Goal: Check status: Check status

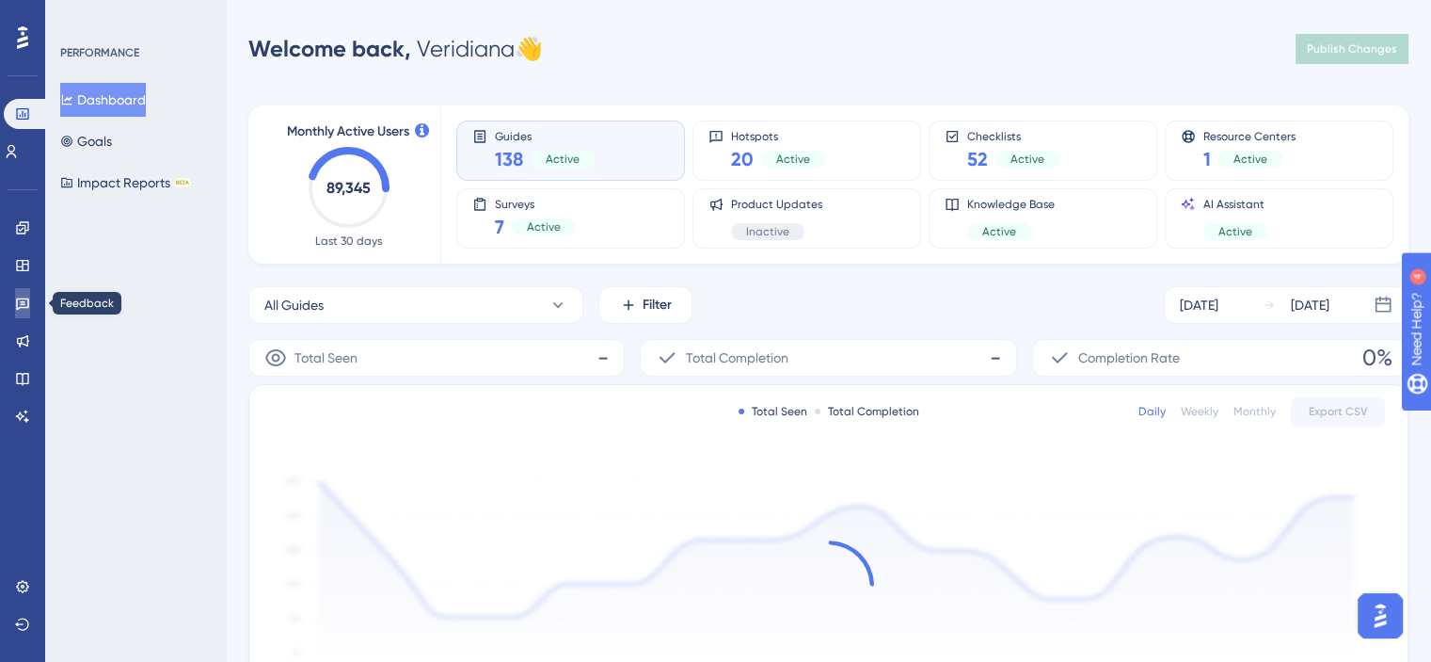
drag, startPoint x: 24, startPoint y: 295, endPoint x: 40, endPoint y: 312, distance: 23.3
click at [24, 295] on icon at bounding box center [22, 302] width 15 height 15
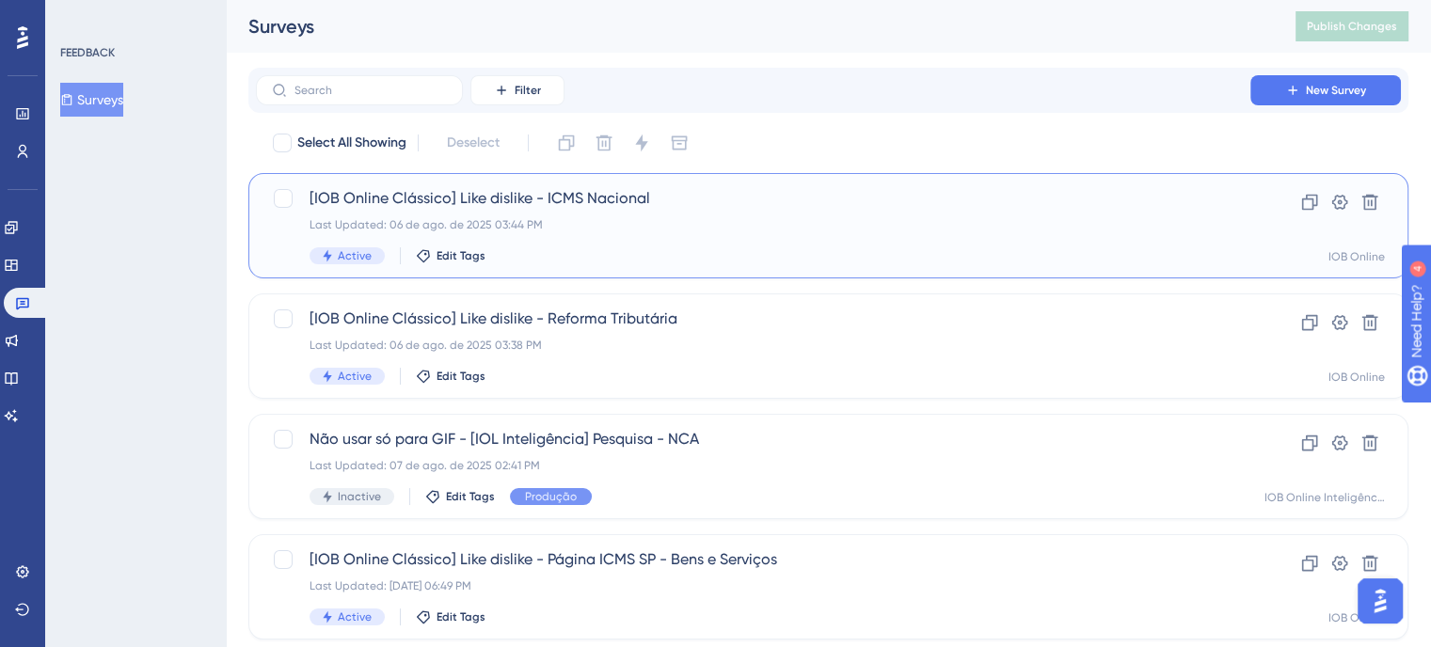
click at [1005, 199] on span "[IOB Online Clássico] Like dislike - ICMS Nacional" at bounding box center [753, 198] width 887 height 23
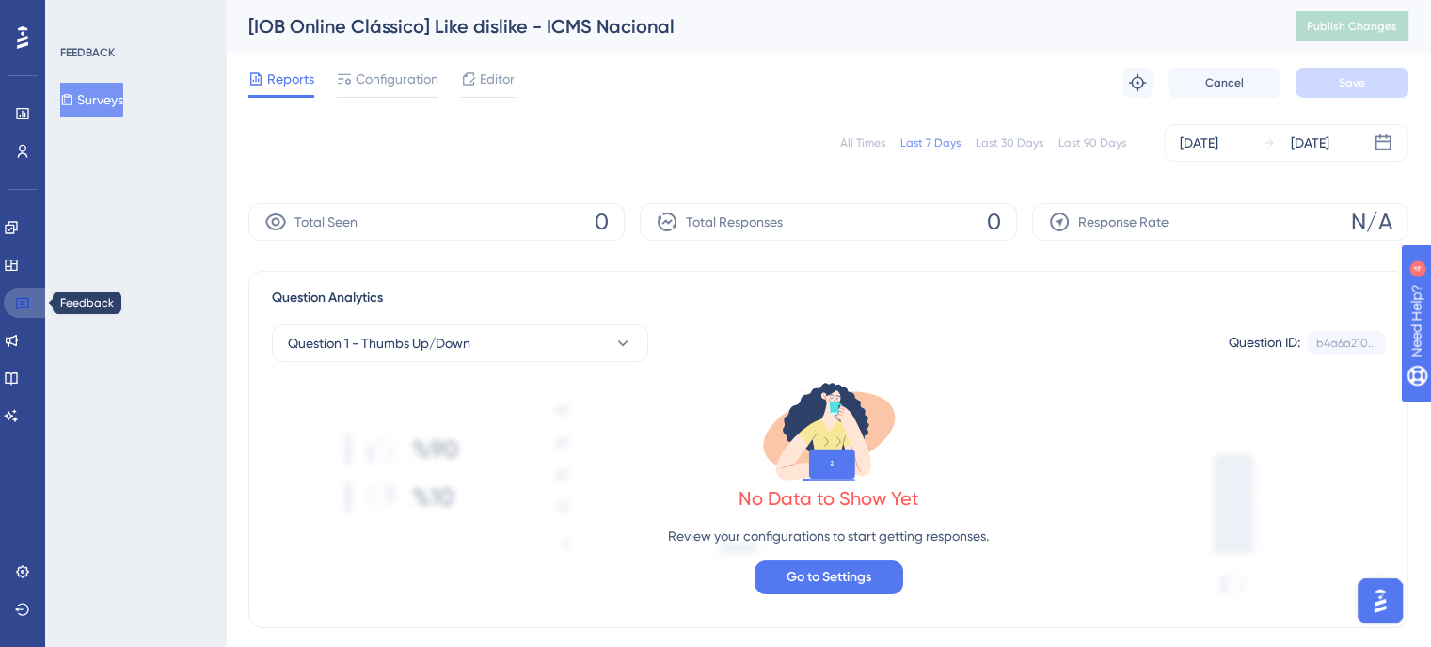
click at [20, 306] on icon at bounding box center [22, 302] width 15 height 15
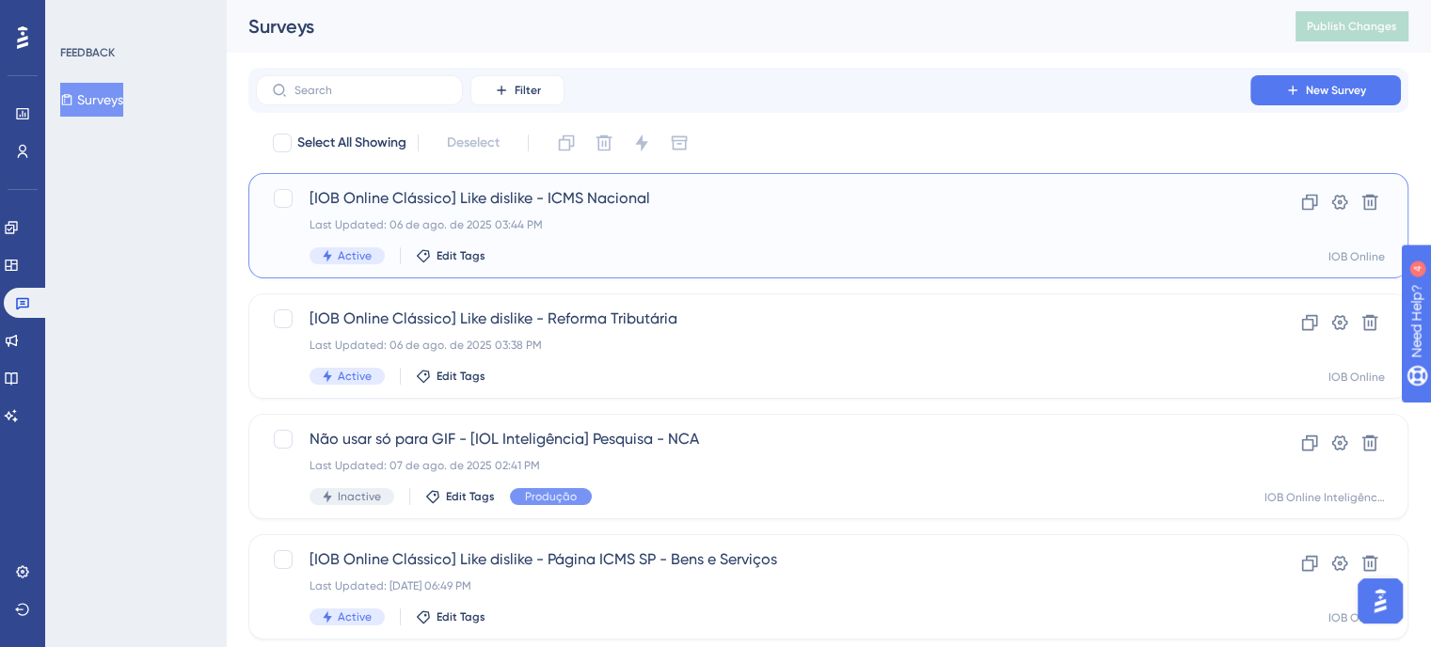
click at [674, 222] on div "Last Updated: 06 de ago. de 2025 03:44 PM" at bounding box center [753, 224] width 887 height 15
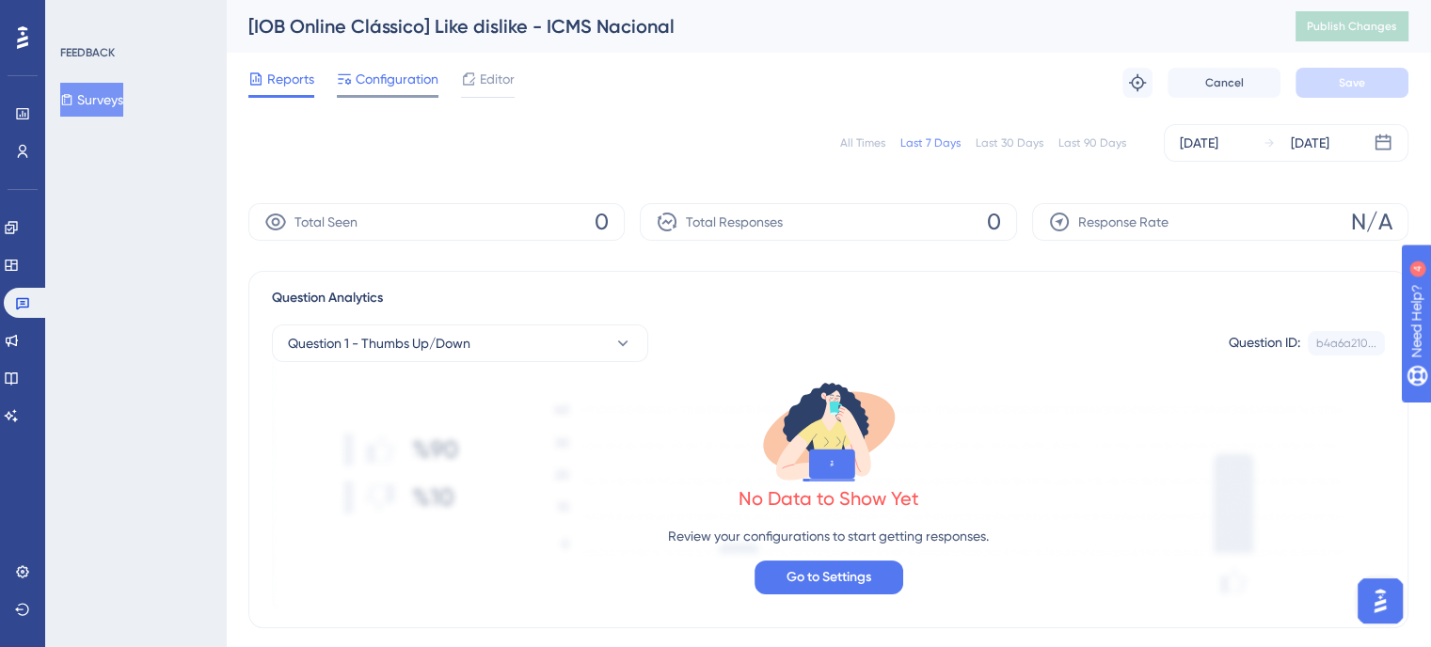
drag, startPoint x: 440, startPoint y: 85, endPoint x: 425, endPoint y: 82, distance: 15.3
click at [434, 83] on div "Reports Configuration Editor" at bounding box center [381, 83] width 266 height 30
click at [422, 82] on span "Configuration" at bounding box center [397, 79] width 83 height 23
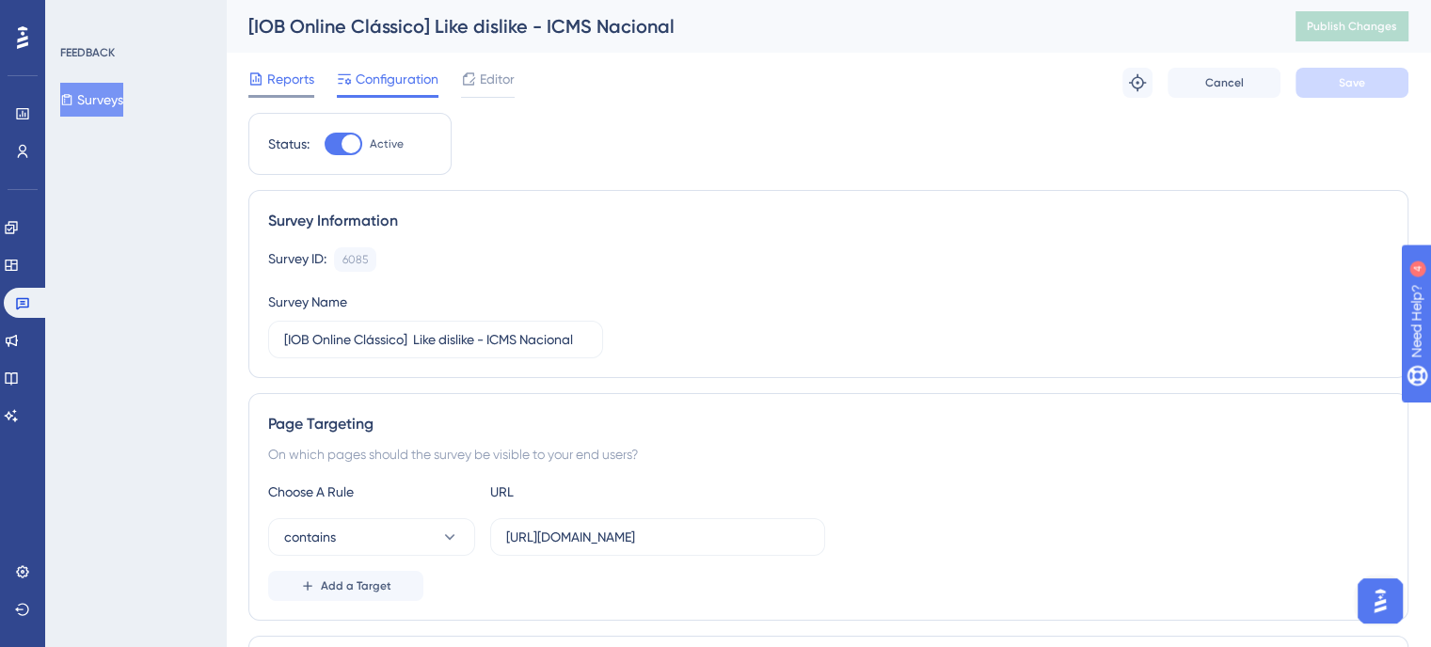
click at [283, 82] on span "Reports" at bounding box center [290, 79] width 47 height 23
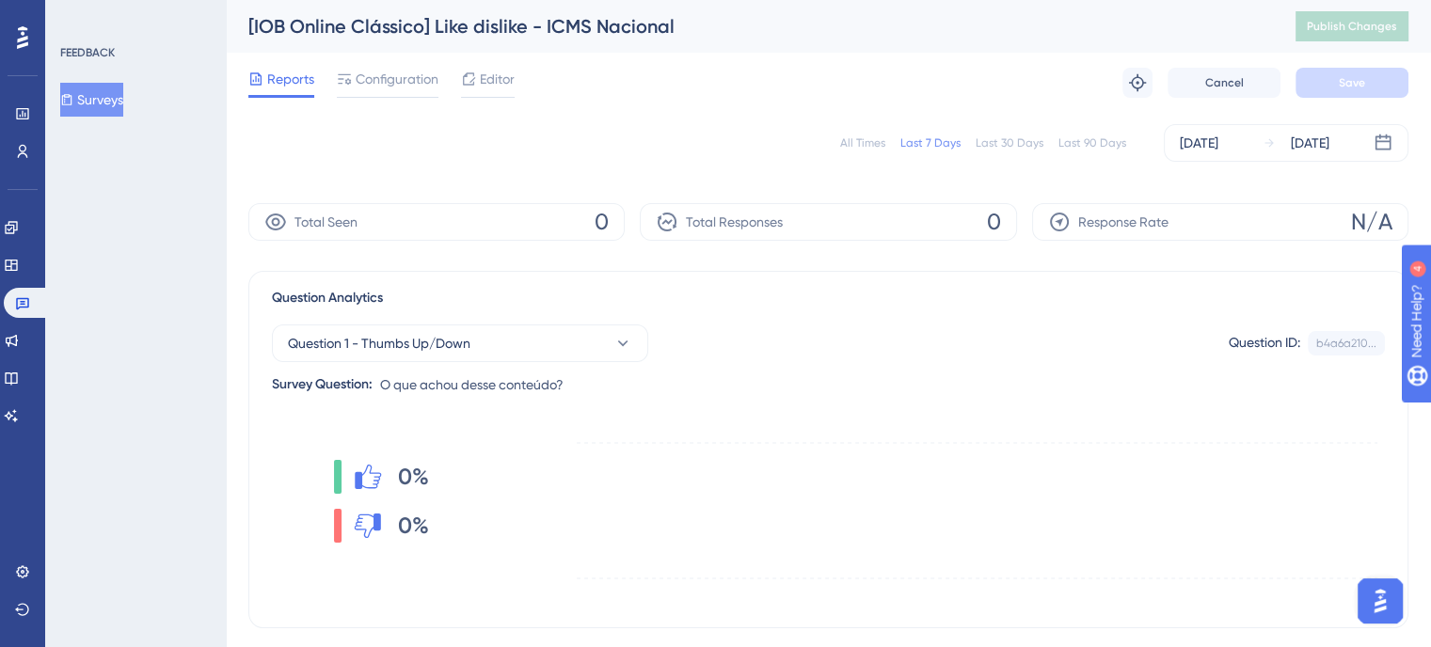
click at [872, 139] on div "All Times" at bounding box center [862, 143] width 45 height 15
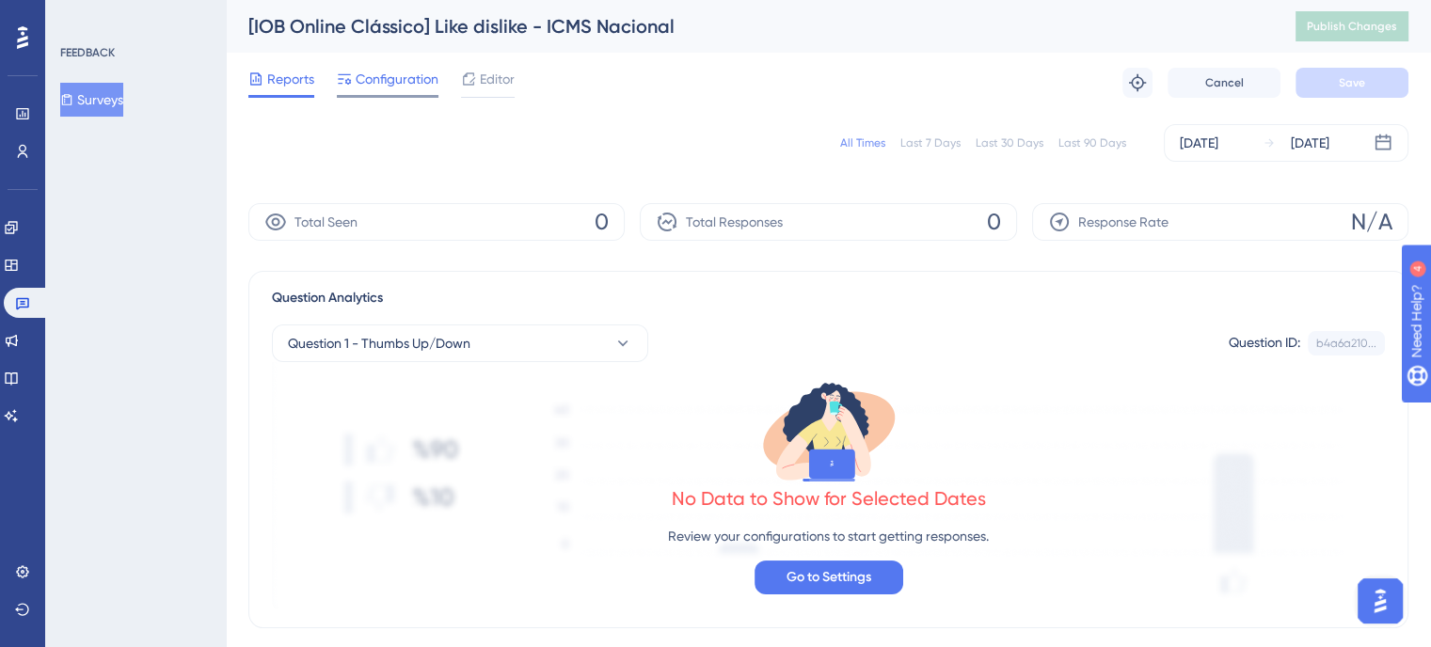
click at [373, 73] on span "Configuration" at bounding box center [397, 79] width 83 height 23
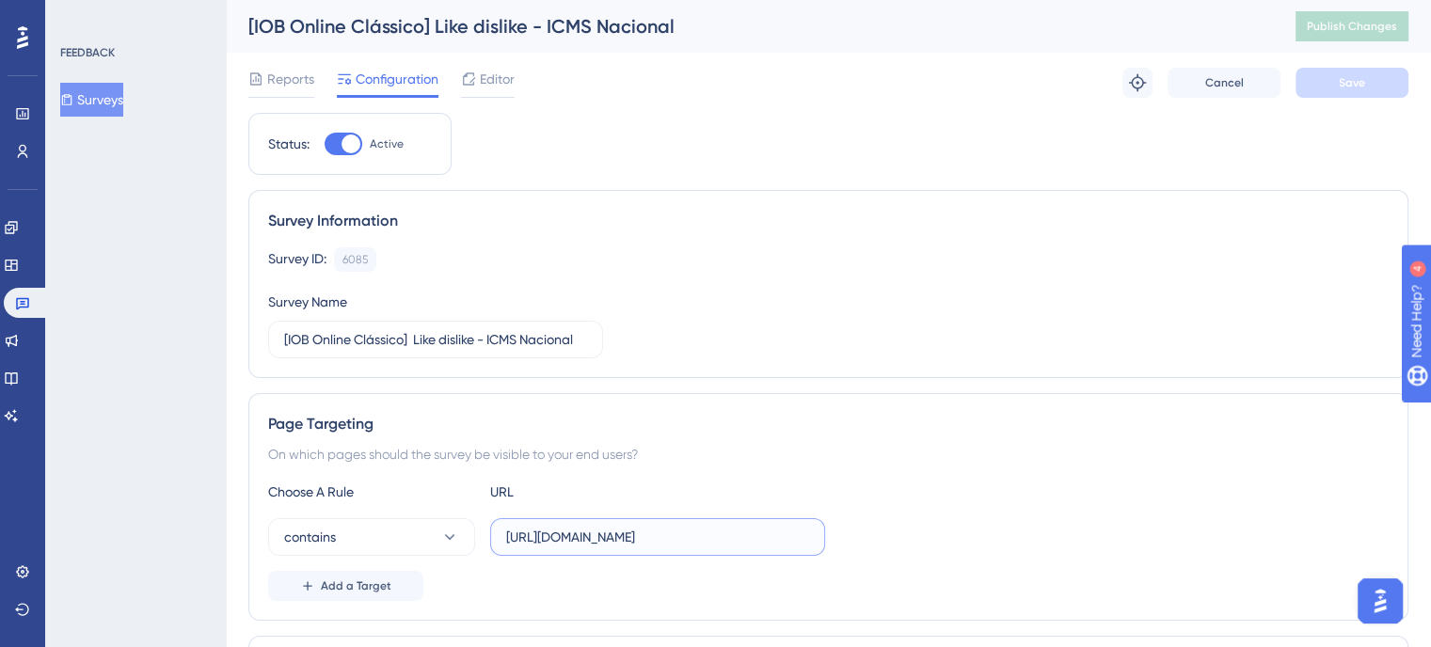
scroll to position [0, 644]
drag, startPoint x: 511, startPoint y: 537, endPoint x: 995, endPoint y: 526, distance: 483.8
click at [990, 528] on div "contains [URL][DOMAIN_NAME]" at bounding box center [828, 537] width 1121 height 38
click at [731, 549] on label "[URL][DOMAIN_NAME]" at bounding box center [657, 537] width 335 height 38
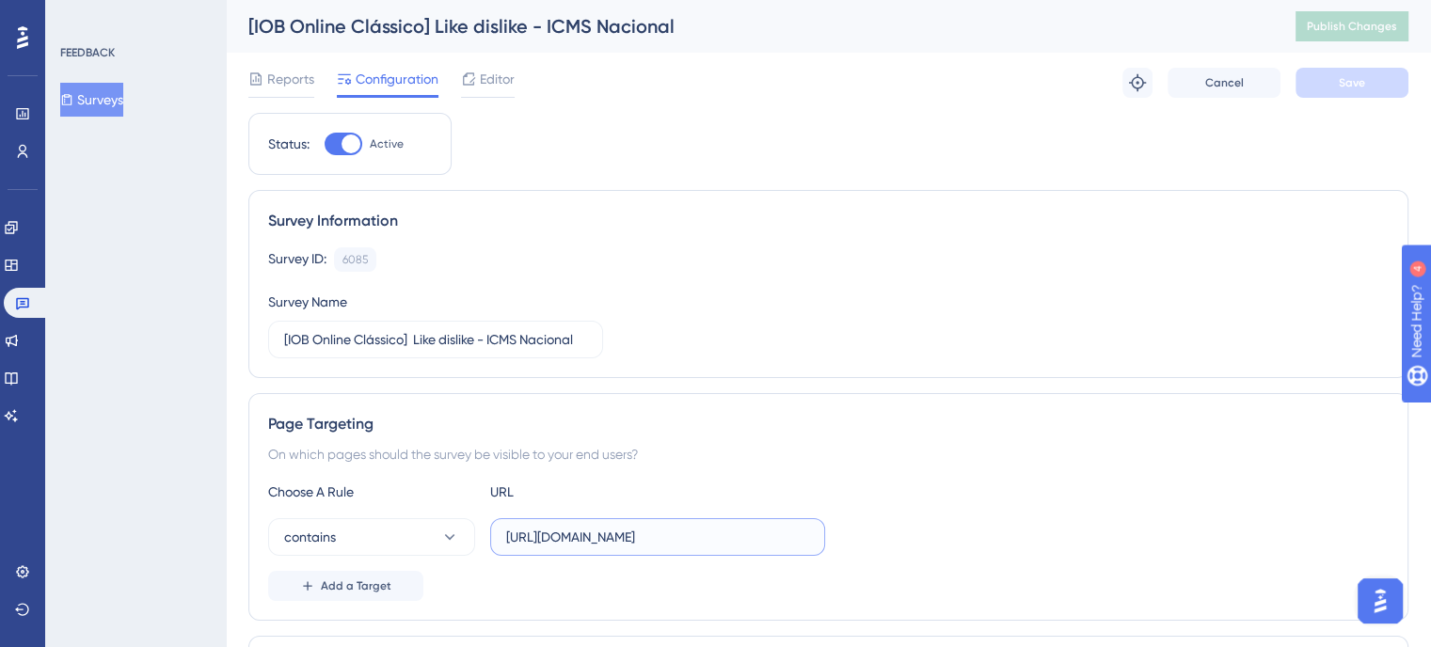
click at [731, 548] on input "[URL][DOMAIN_NAME]" at bounding box center [657, 537] width 303 height 21
click at [788, 537] on input "[URL][DOMAIN_NAME]" at bounding box center [657, 537] width 303 height 21
drag, startPoint x: 806, startPoint y: 539, endPoint x: 843, endPoint y: 541, distance: 36.7
click at [843, 541] on div "contains [URL][DOMAIN_NAME]" at bounding box center [828, 537] width 1121 height 38
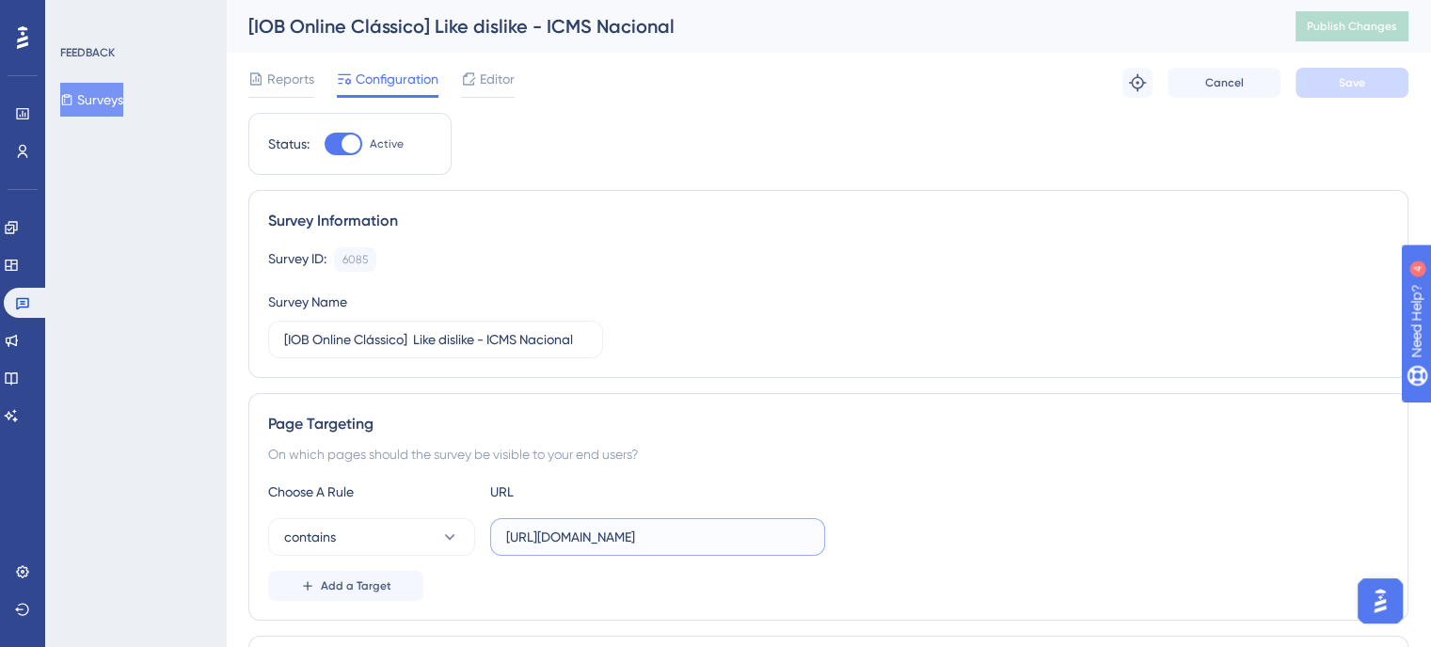
click at [806, 537] on input "[URL][DOMAIN_NAME]" at bounding box center [657, 537] width 303 height 21
drag, startPoint x: 808, startPoint y: 537, endPoint x: 482, endPoint y: 536, distance: 326.5
click at [482, 536] on div "contains [URL][DOMAIN_NAME]" at bounding box center [546, 537] width 557 height 38
click at [288, 82] on span "Reports" at bounding box center [290, 79] width 47 height 23
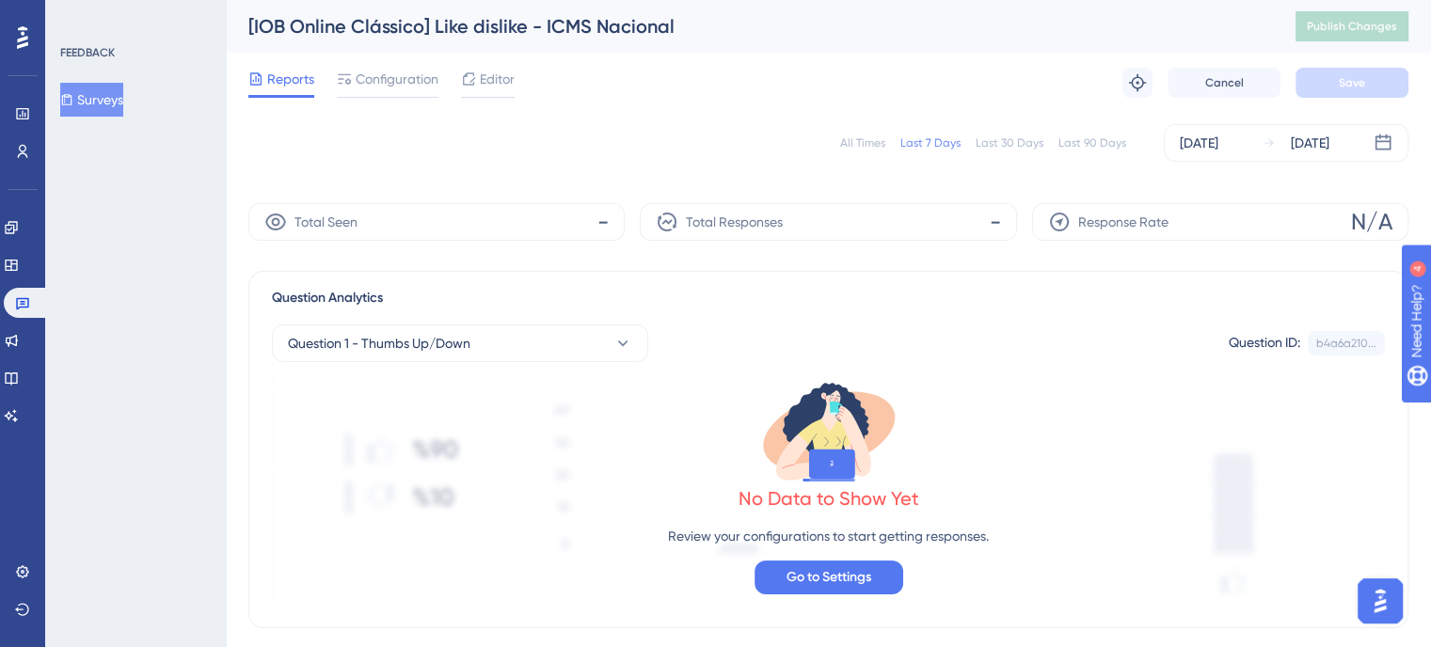
click at [885, 146] on div "All Times" at bounding box center [862, 143] width 45 height 15
click at [870, 142] on div "All Times" at bounding box center [862, 143] width 45 height 15
click at [1273, 142] on icon at bounding box center [1269, 142] width 8 height 8
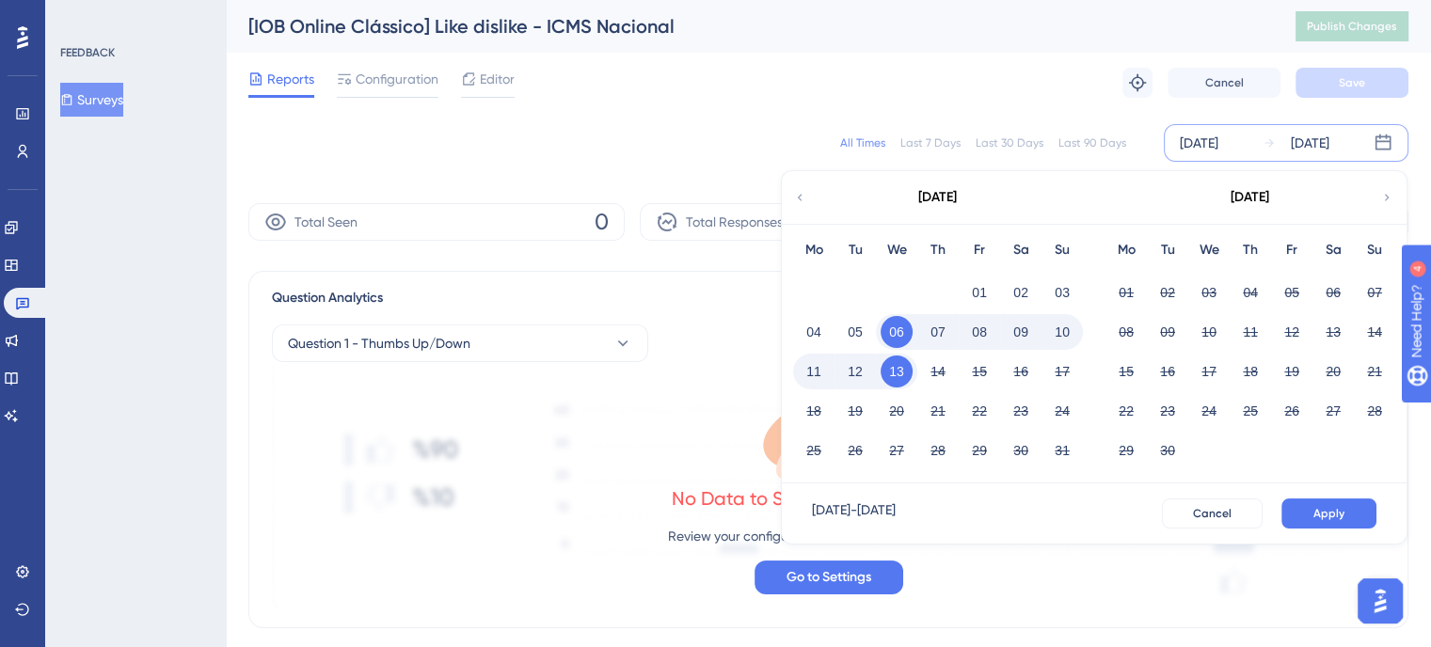
click at [1055, 94] on div "Reports Configuration Editor Troubleshoot Cancel Save" at bounding box center [828, 83] width 1160 height 60
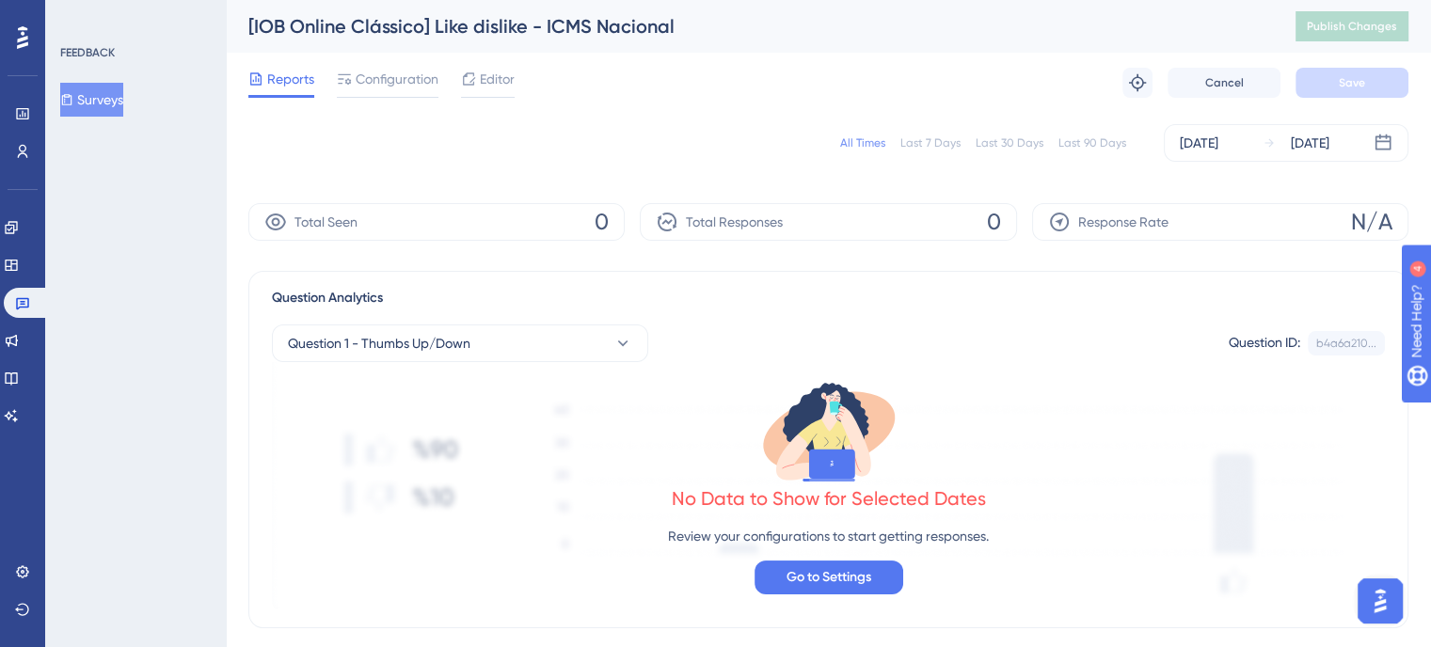
click at [873, 148] on div "All Times" at bounding box center [862, 143] width 45 height 15
click at [1204, 146] on div "[DATE]" at bounding box center [1199, 143] width 39 height 23
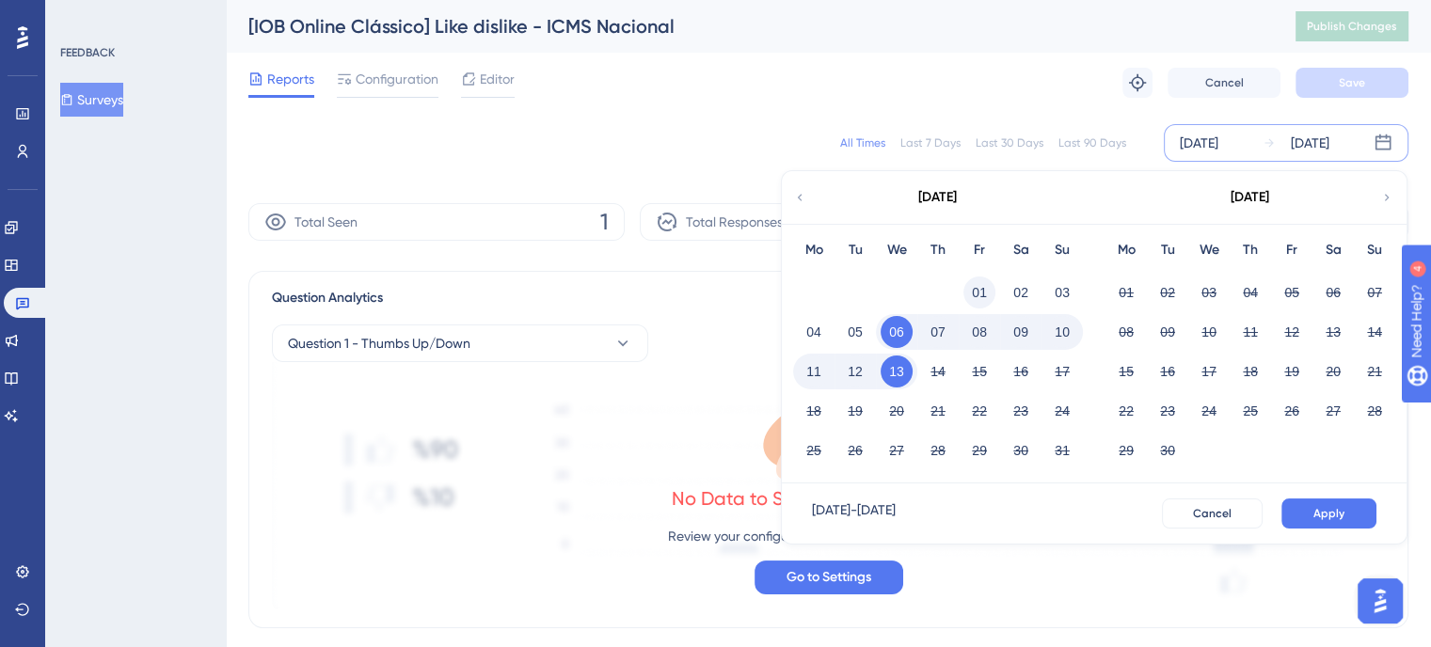
click at [971, 289] on button "01" at bounding box center [980, 293] width 32 height 32
click at [1092, 71] on div "Reports Configuration Editor Troubleshoot Cancel Save" at bounding box center [828, 83] width 1160 height 60
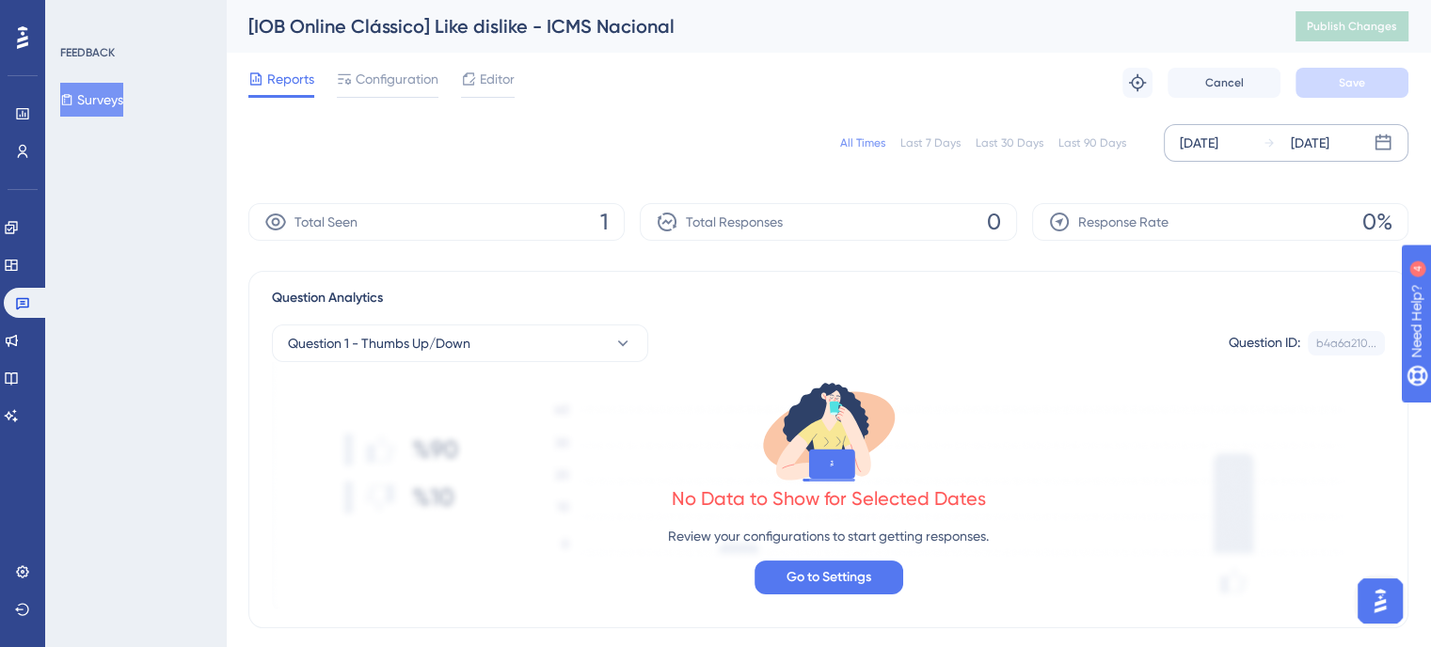
click at [1213, 137] on div "[DATE]" at bounding box center [1199, 143] width 39 height 23
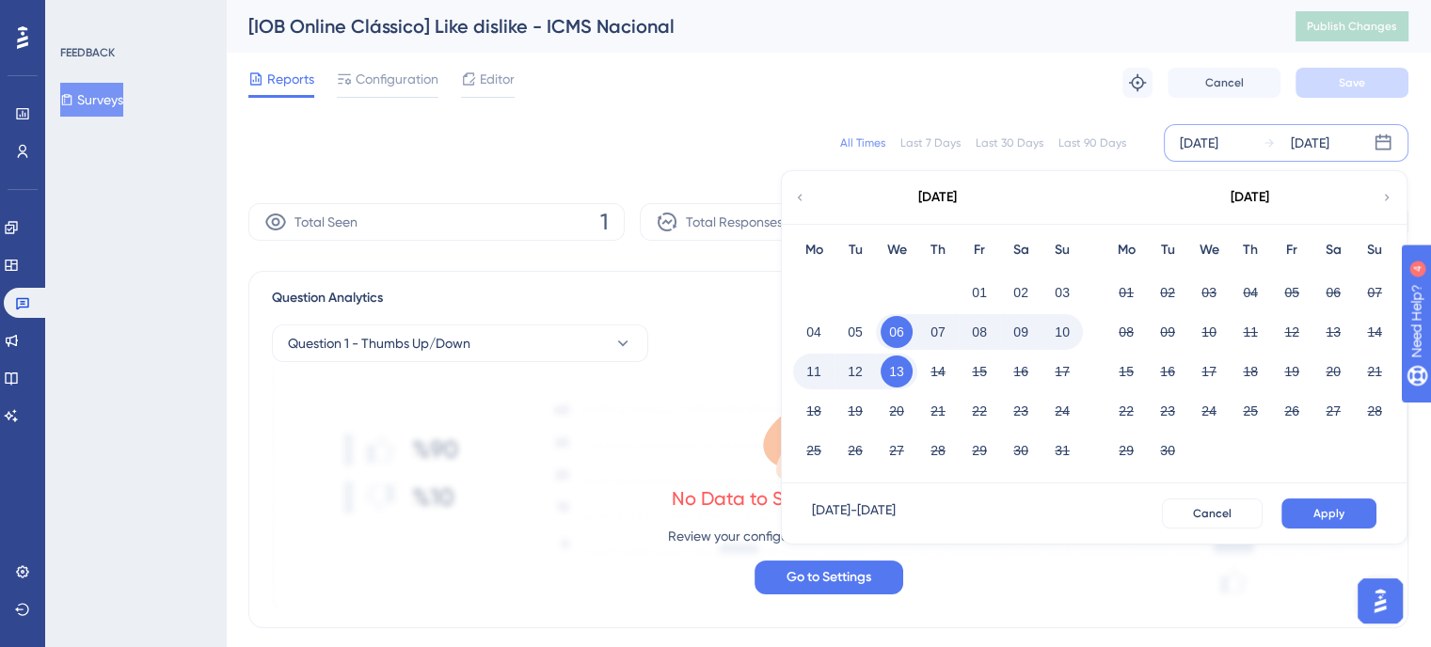
click at [799, 199] on icon at bounding box center [799, 197] width 13 height 17
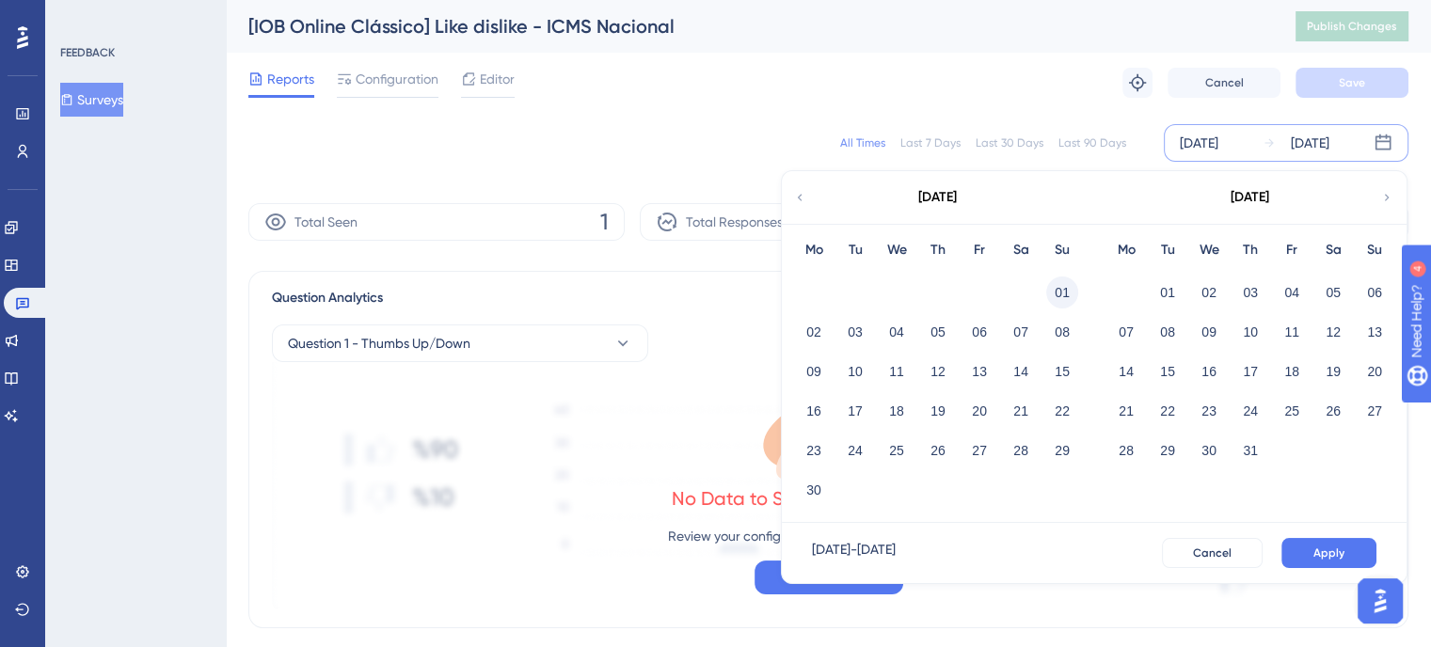
click at [1046, 287] on button "01" at bounding box center [1062, 293] width 32 height 32
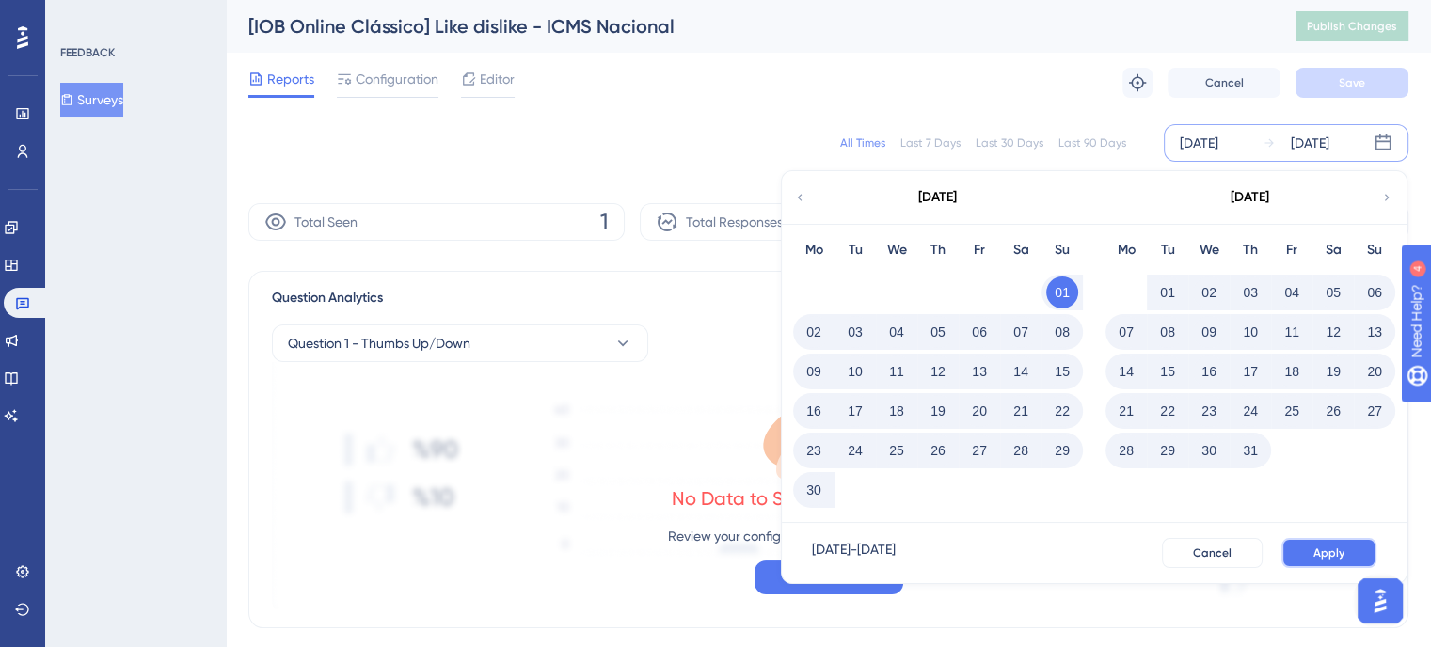
click at [1326, 553] on span "Apply" at bounding box center [1329, 553] width 31 height 15
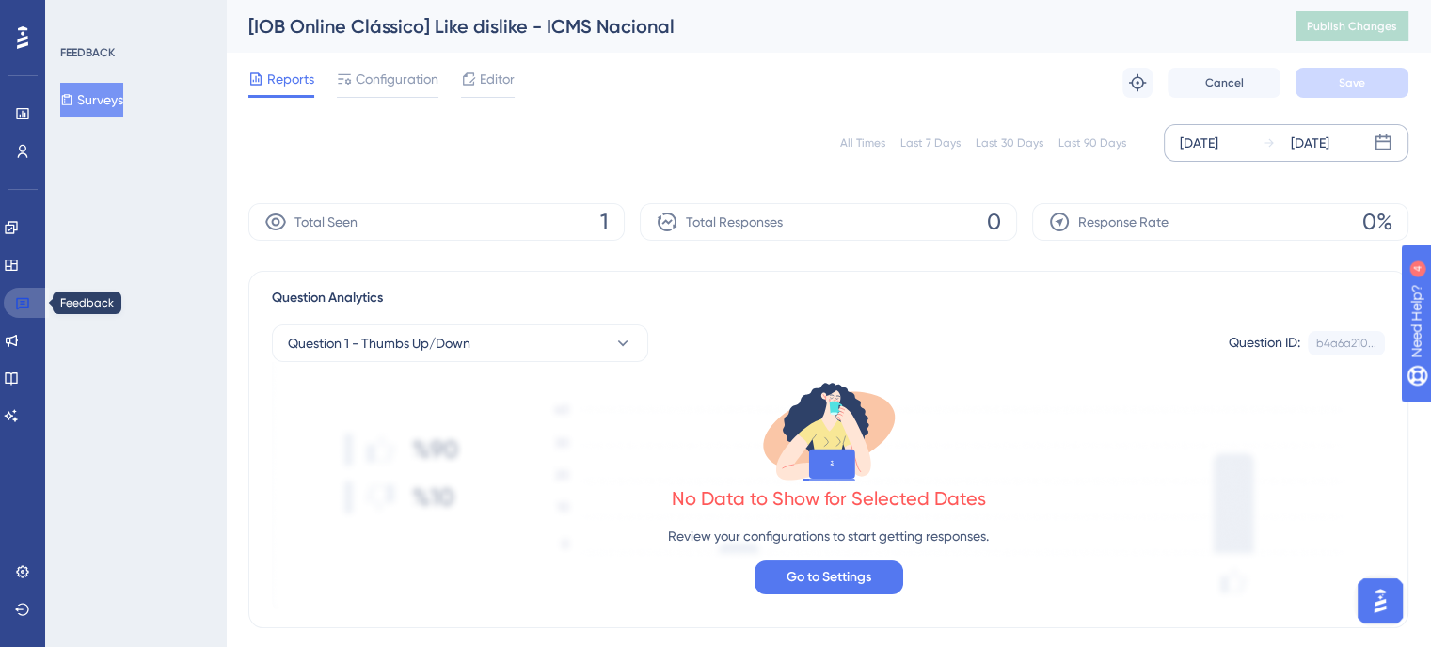
drag, startPoint x: 14, startPoint y: 300, endPoint x: 34, endPoint y: 300, distance: 19.8
click at [14, 300] on link at bounding box center [26, 303] width 45 height 30
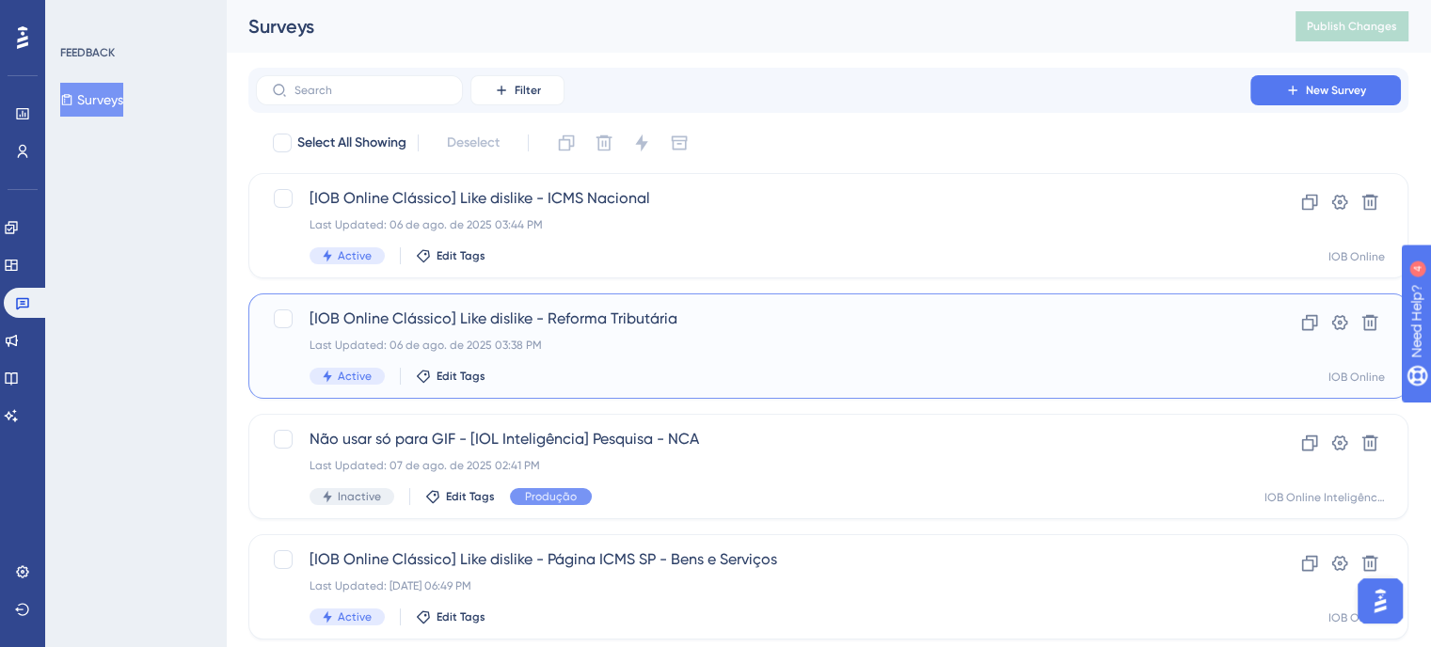
click at [638, 334] on div "[IOB Online Clássico] Like dislike - Reforma Tributária Last Updated: [DATE] 03…" at bounding box center [753, 346] width 887 height 77
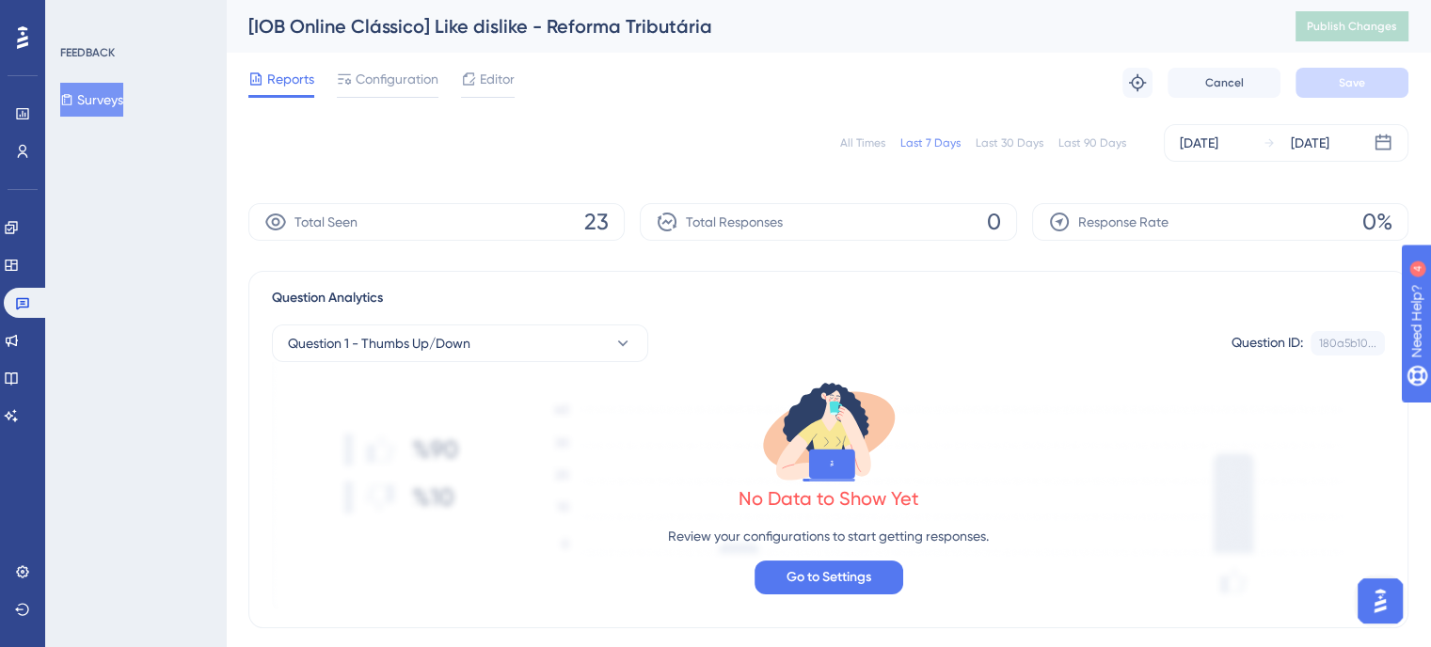
click at [851, 136] on div "All Times" at bounding box center [862, 143] width 45 height 15
click at [412, 89] on span "Configuration" at bounding box center [397, 79] width 83 height 23
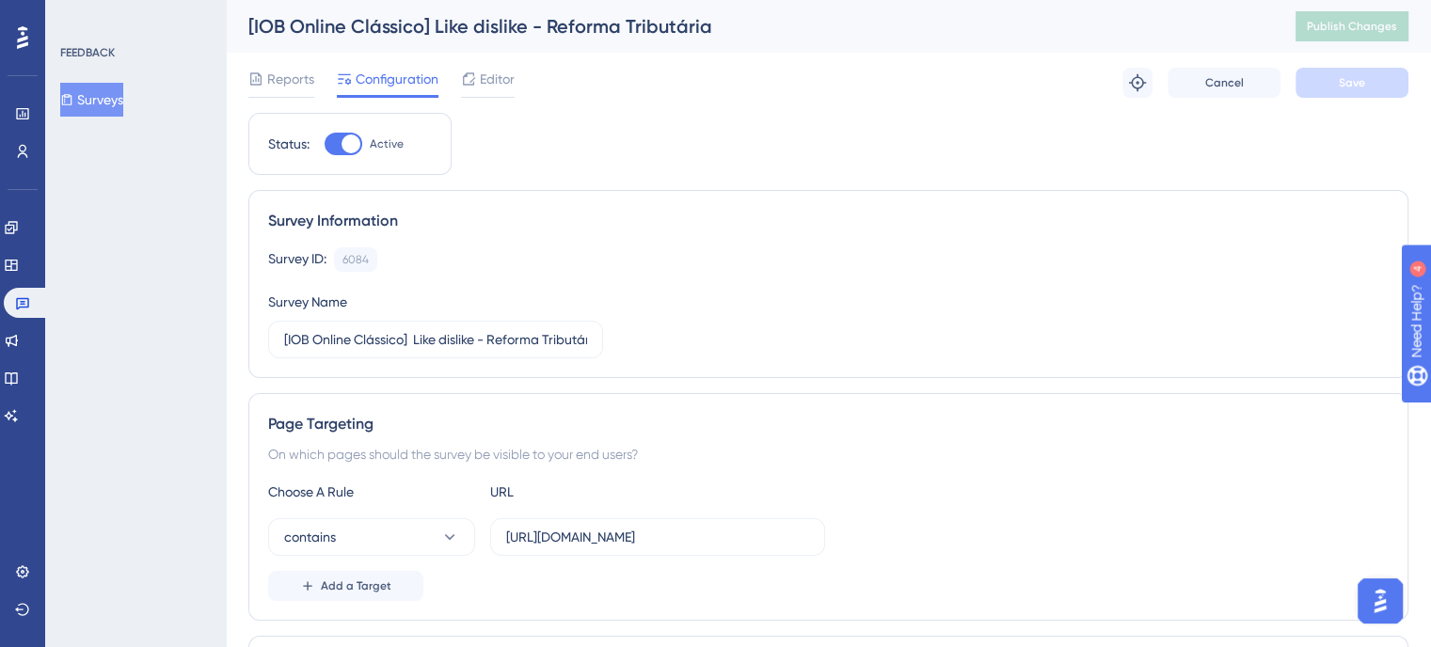
click at [627, 524] on label "[URL][DOMAIN_NAME]" at bounding box center [657, 537] width 335 height 38
click at [627, 527] on input "[URL][DOMAIN_NAME]" at bounding box center [657, 537] width 303 height 21
click at [290, 81] on span "Reports" at bounding box center [290, 79] width 47 height 23
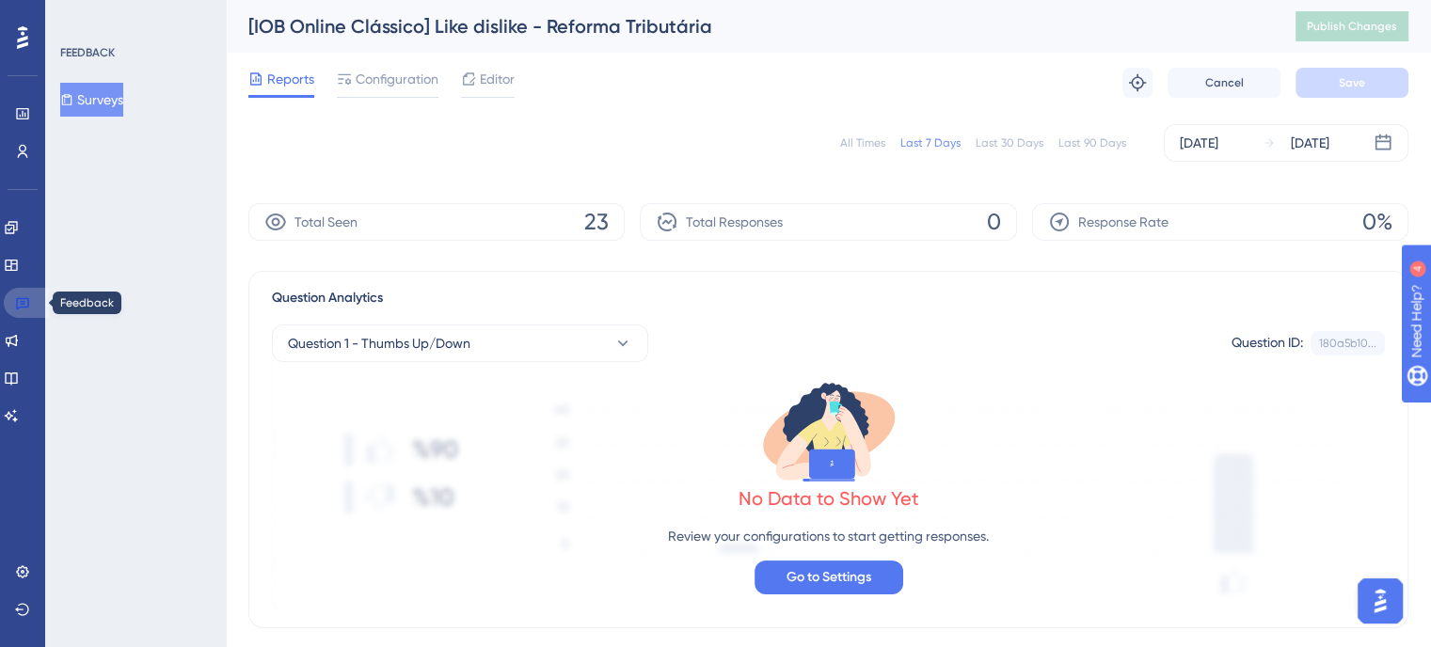
click at [23, 308] on icon at bounding box center [22, 302] width 15 height 15
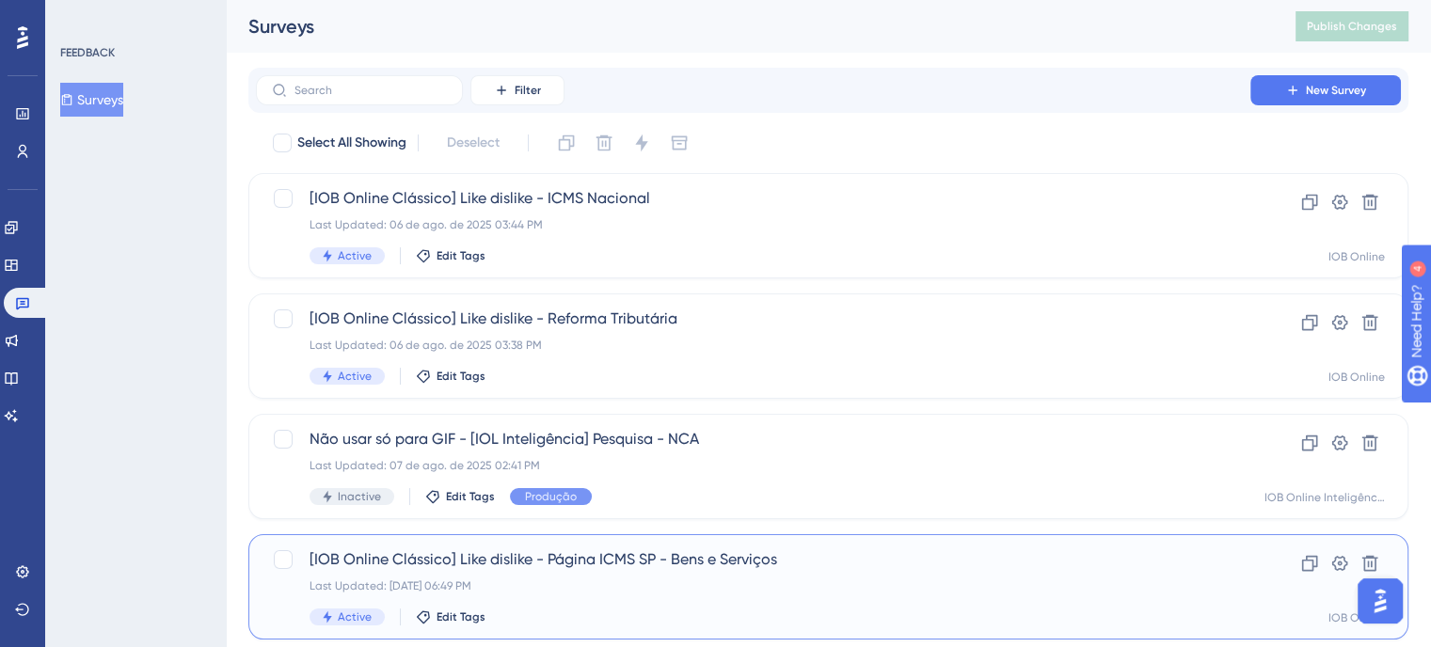
click at [772, 575] on div "[IOB Online Clássico] Like dislike - Página ICMS SP - Bens e Serviços Last Upda…" at bounding box center [753, 587] width 887 height 77
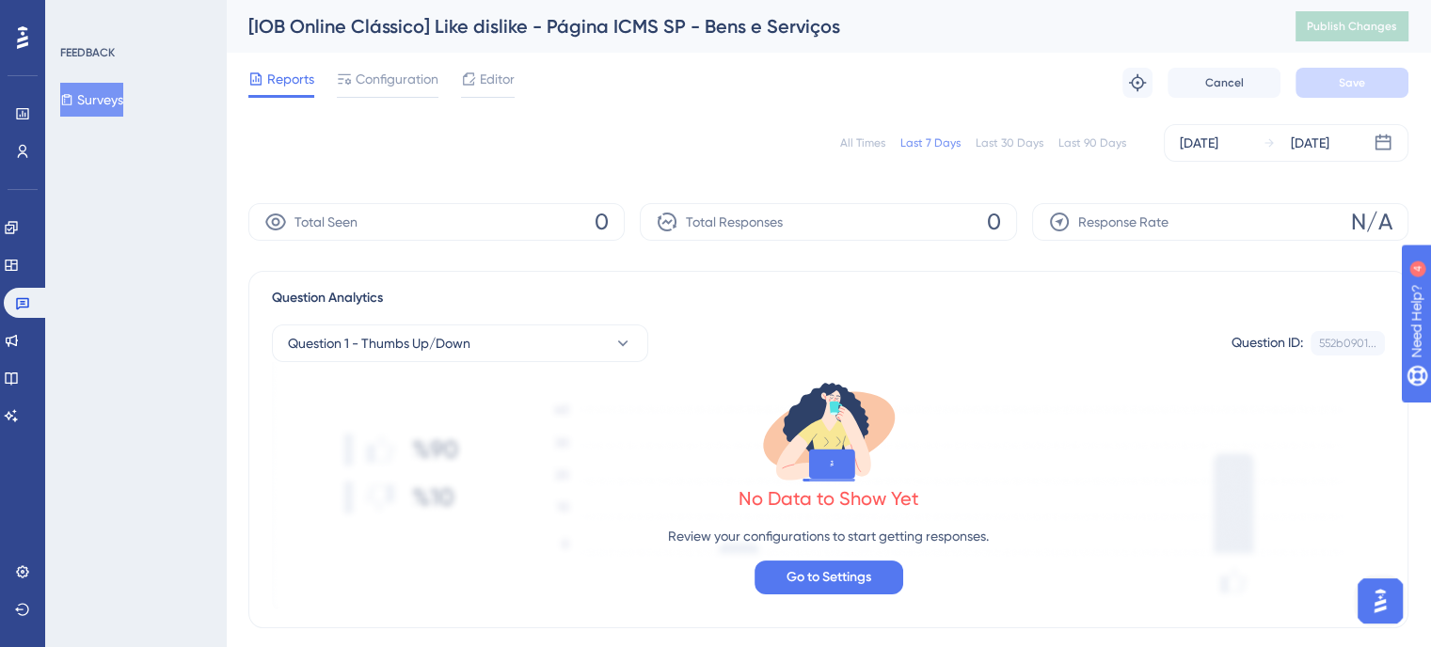
click at [858, 146] on div "All Times" at bounding box center [862, 143] width 45 height 15
click at [860, 145] on div "All Times" at bounding box center [862, 143] width 45 height 15
click at [23, 303] on icon at bounding box center [22, 302] width 15 height 15
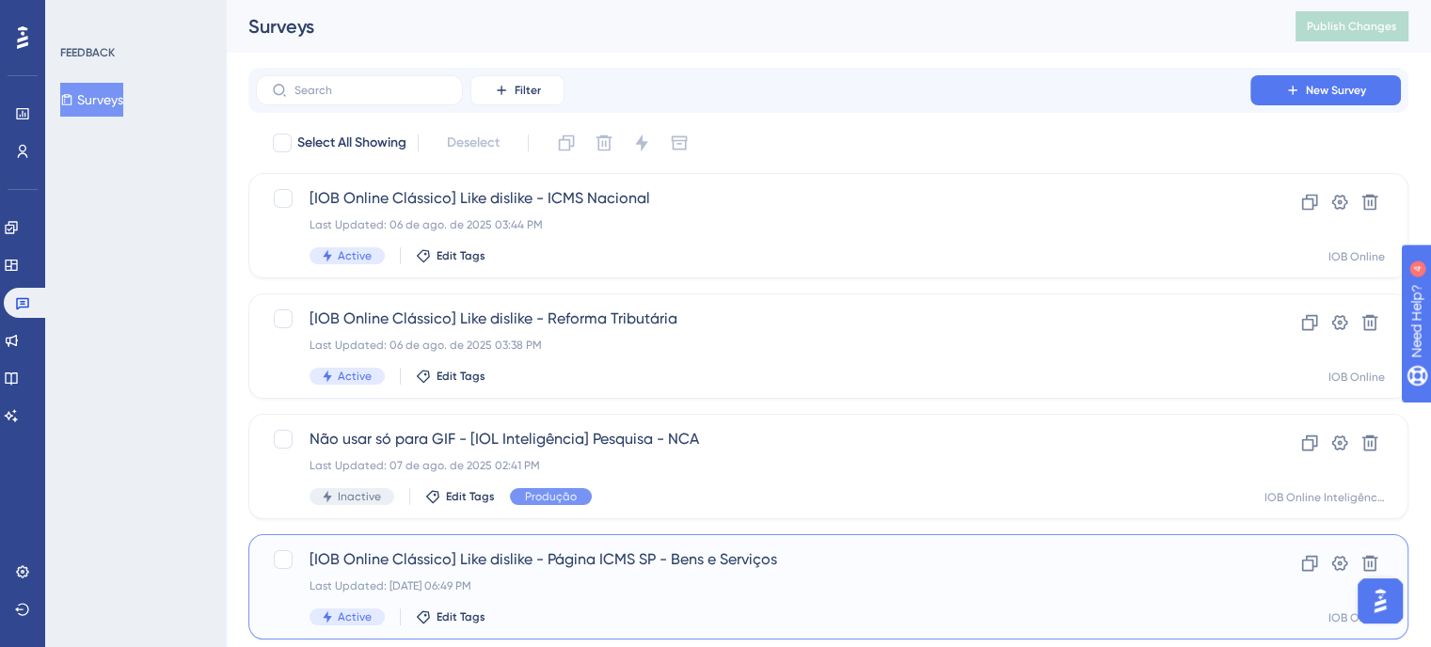
click at [782, 580] on div "Last Updated: [DATE] 06:49 PM" at bounding box center [753, 586] width 887 height 15
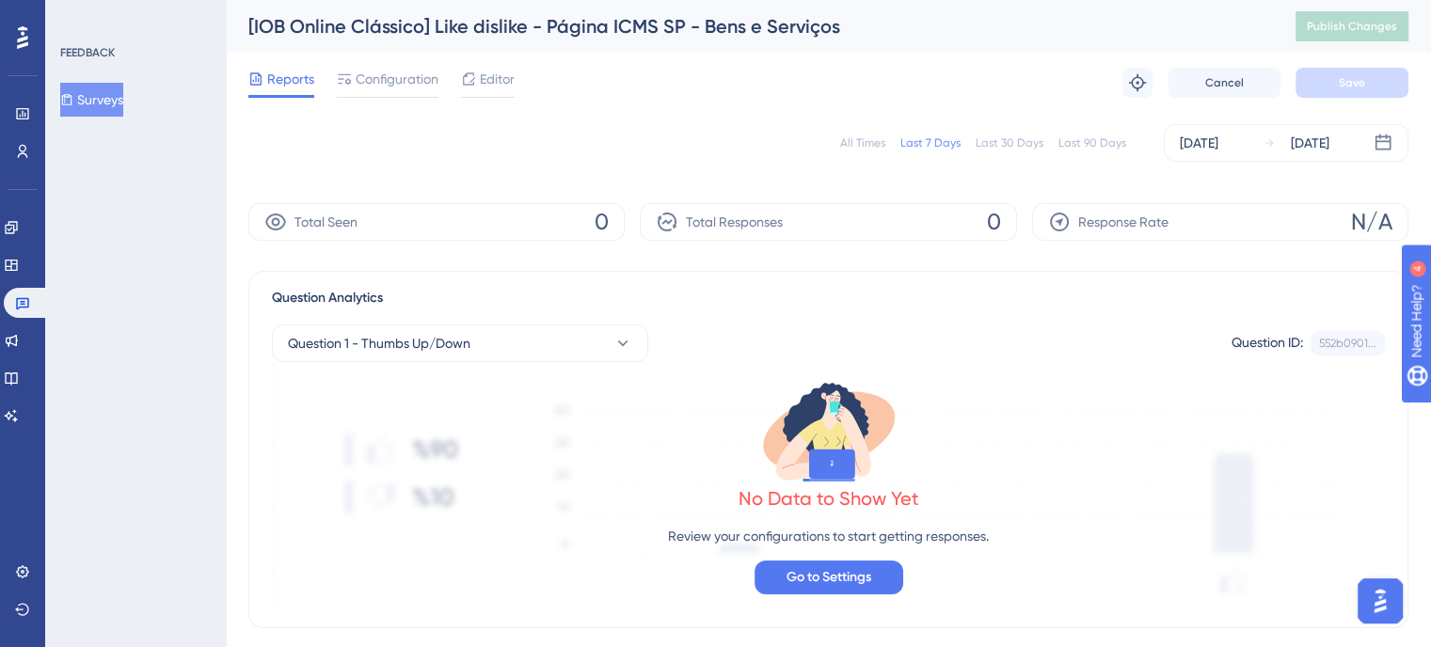
click at [865, 144] on div "All Times" at bounding box center [862, 143] width 45 height 15
